Goal: Information Seeking & Learning: Find specific fact

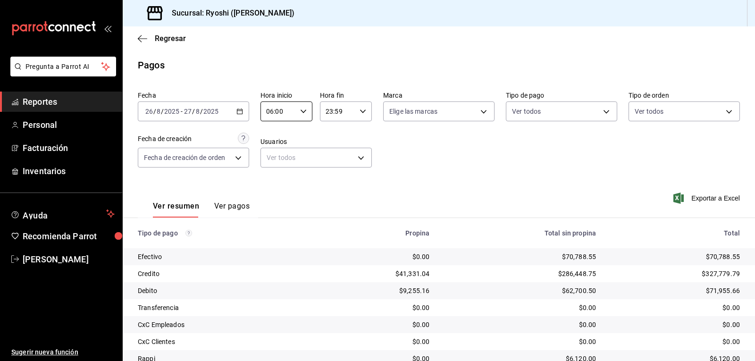
scroll to position [73, 0]
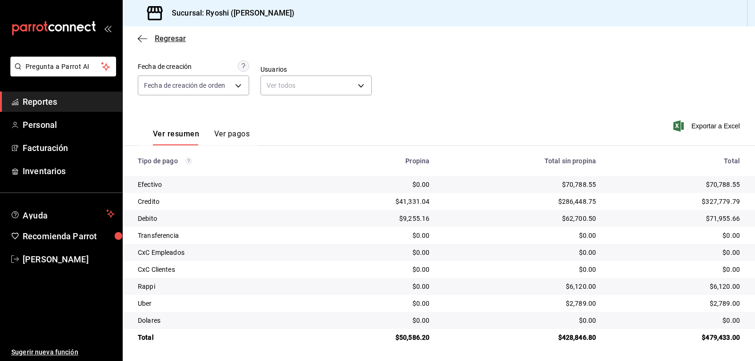
click at [142, 40] on icon "button" at bounding box center [142, 38] width 9 height 8
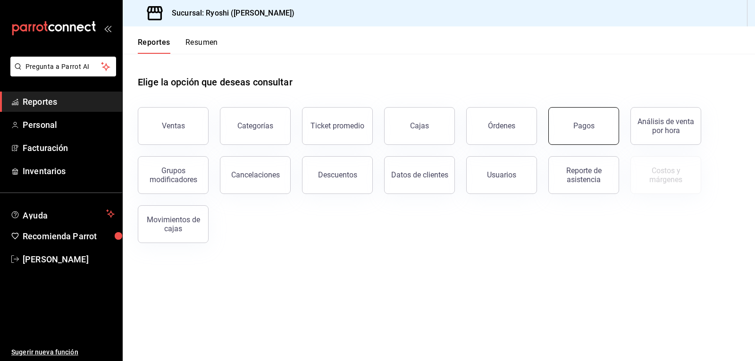
click at [572, 126] on button "Pagos" at bounding box center [583, 126] width 71 height 38
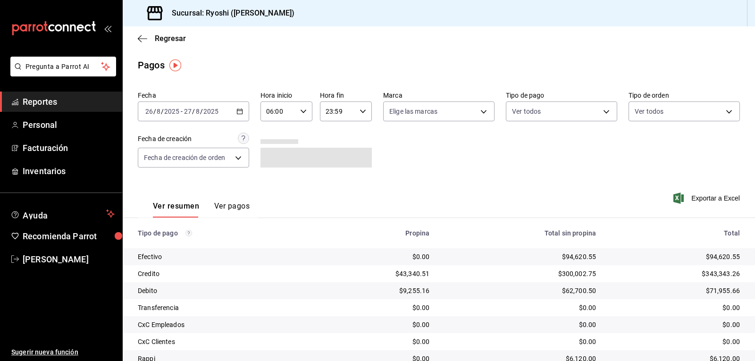
click at [293, 111] on input "06:00" at bounding box center [278, 111] width 36 height 19
click at [273, 139] on span "06" at bounding box center [272, 136] width 11 height 8
click at [755, 266] on div at bounding box center [377, 180] width 755 height 361
click at [754, 267] on div at bounding box center [377, 180] width 755 height 361
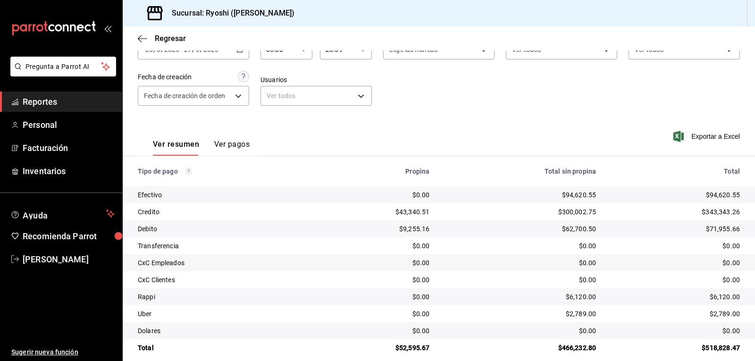
scroll to position [73, 0]
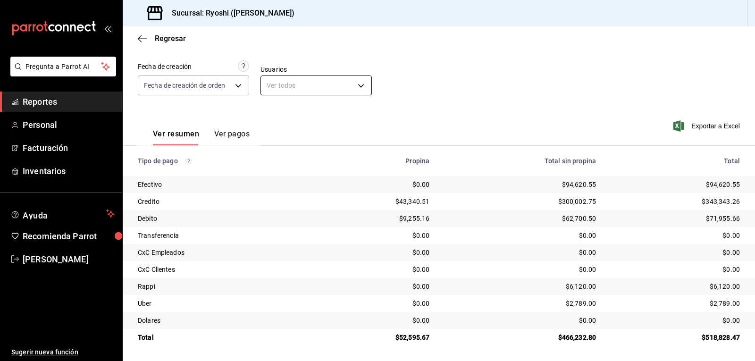
click at [280, 81] on body "Pregunta a Parrot AI Reportes Personal Facturación Inventarios Ayuda Recomienda…" at bounding box center [377, 180] width 755 height 361
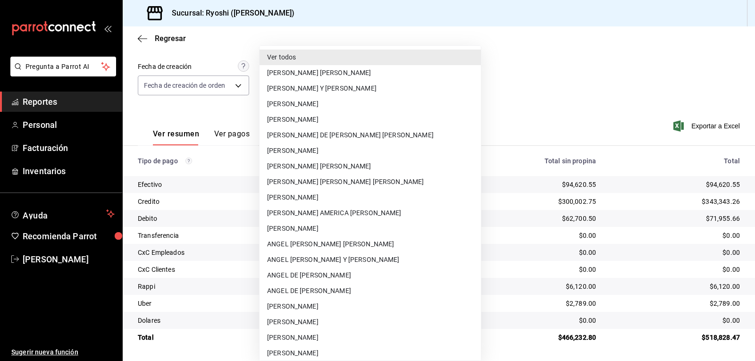
drag, startPoint x: 136, startPoint y: 41, endPoint x: 144, endPoint y: 39, distance: 8.1
click at [138, 41] on div at bounding box center [377, 180] width 755 height 361
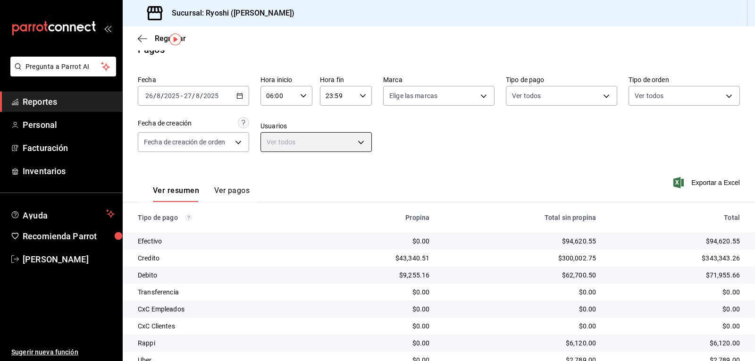
scroll to position [11, 0]
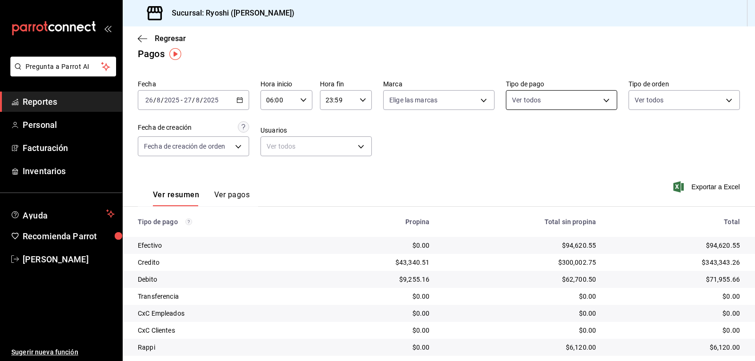
click at [535, 105] on body "Pregunta a Parrot AI Reportes Personal Facturación Inventarios Ayuda Recomienda…" at bounding box center [377, 180] width 755 height 361
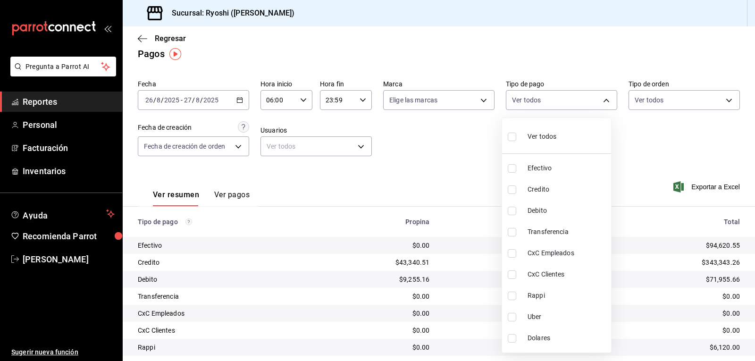
click at [512, 194] on li "Credito" at bounding box center [556, 189] width 109 height 21
type input "9b0685d2-7f5d-4ede-a6b4-58a2ffcbf3cd"
checkbox input "true"
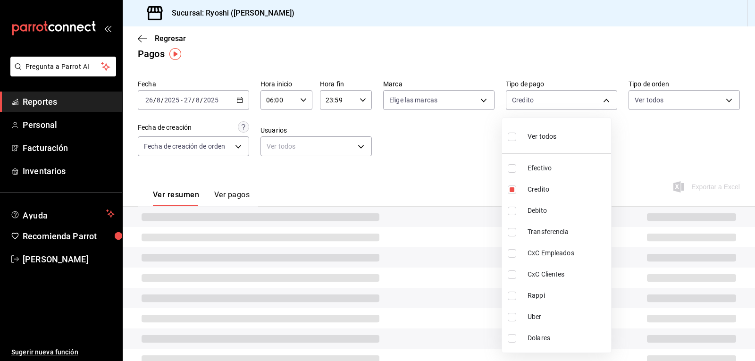
click at [513, 208] on input "checkbox" at bounding box center [512, 211] width 8 height 8
checkbox input "true"
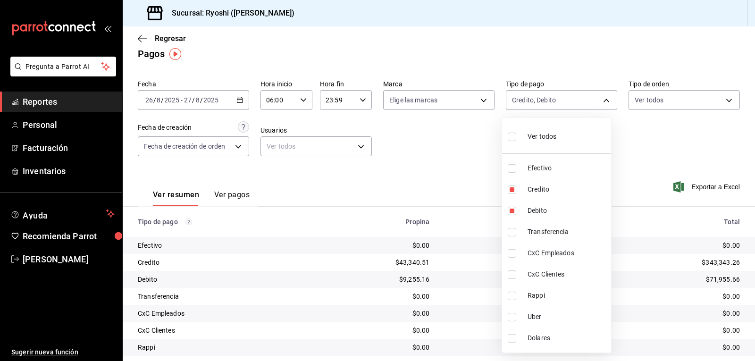
drag, startPoint x: 753, startPoint y: 188, endPoint x: 751, endPoint y: 221, distance: 33.1
click at [752, 236] on div at bounding box center [377, 180] width 755 height 361
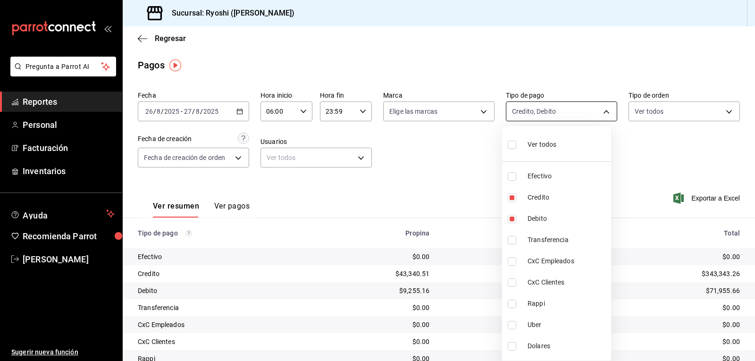
click at [581, 106] on body "Pregunta a Parrot AI Reportes Personal Facturación Inventarios Ayuda Recomienda…" at bounding box center [377, 180] width 755 height 361
click at [543, 143] on span "Ver todos" at bounding box center [542, 145] width 29 height 10
type input "789b4605-08e0-4dfe-9865-94468e2c17aa,9b0685d2-7f5d-4ede-a6b4-58a2ffcbf3cd,4fc1f…"
checkbox input "true"
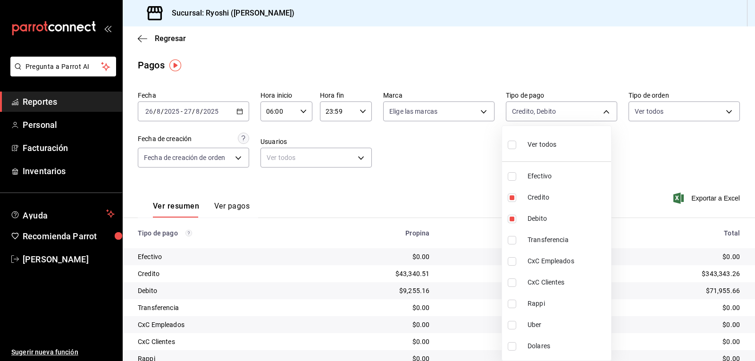
checkbox input "true"
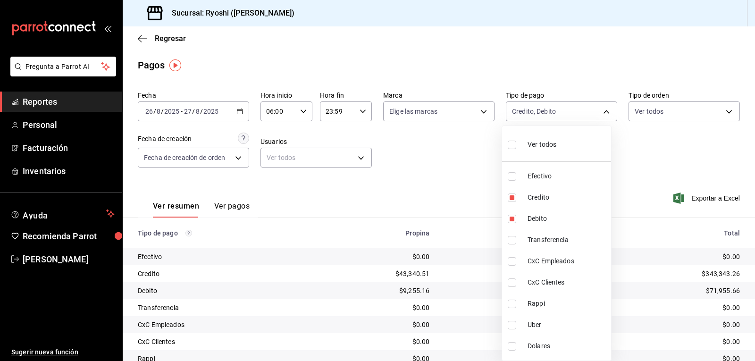
checkbox input "true"
drag, startPoint x: 754, startPoint y: 143, endPoint x: 753, endPoint y: 161, distance: 18.4
click at [754, 166] on div at bounding box center [377, 180] width 755 height 361
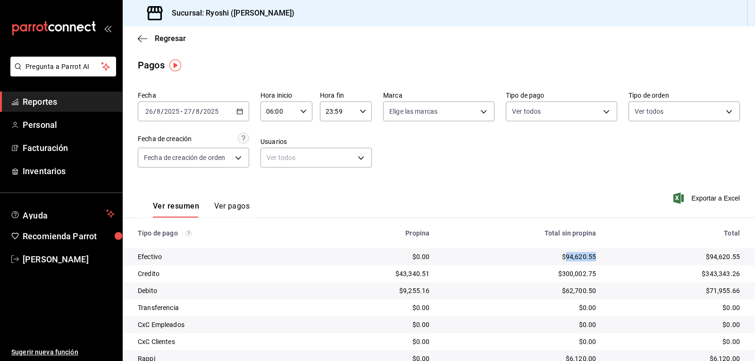
drag, startPoint x: 558, startPoint y: 253, endPoint x: 591, endPoint y: 253, distance: 33.0
click at [591, 253] on td "$94,620.55" at bounding box center [520, 256] width 167 height 17
copy div "94,620.55"
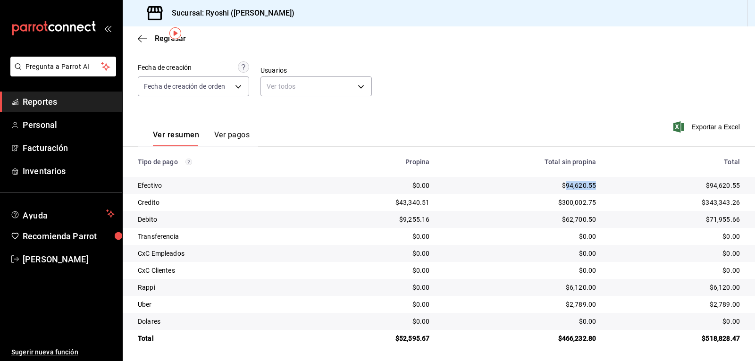
scroll to position [73, 0]
